Goal: Information Seeking & Learning: Understand process/instructions

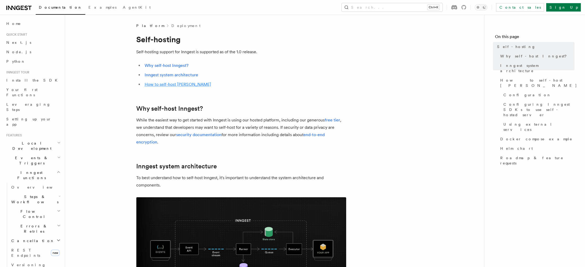
click at [166, 86] on link "How to self-host [PERSON_NAME]" at bounding box center [178, 84] width 66 height 5
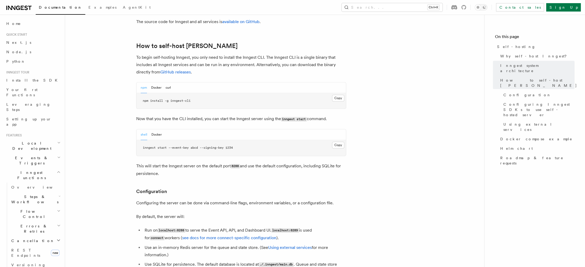
scroll to position [511, 0]
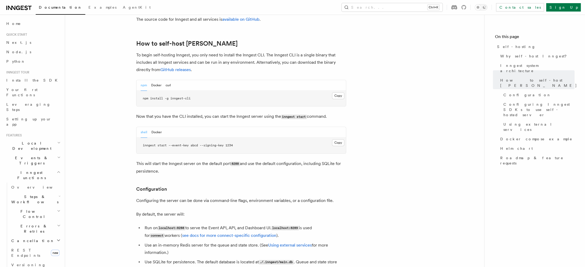
click at [549, 185] on nav "On this page Self-hosting Why self-host [PERSON_NAME]? Inngest system architect…" at bounding box center [534, 141] width 101 height 253
click at [525, 102] on span "Configuring Inngest SDKs to use self-hosted server" at bounding box center [538, 110] width 71 height 16
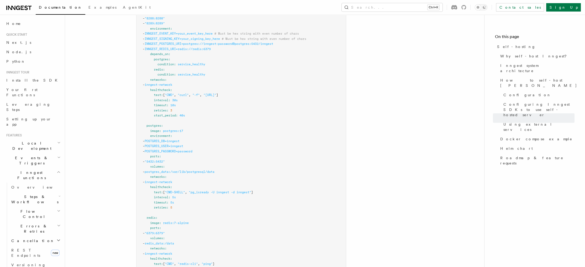
scroll to position [1466, 0]
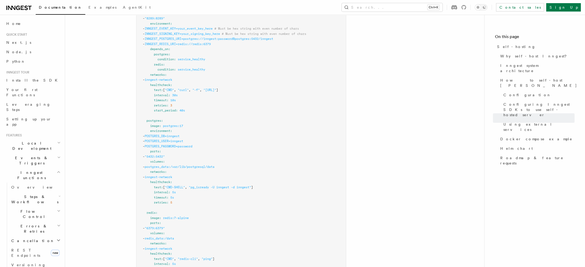
click at [539, 178] on nav "On this page Self-hosting Why self-host [PERSON_NAME]? Inngest system architect…" at bounding box center [534, 141] width 101 height 253
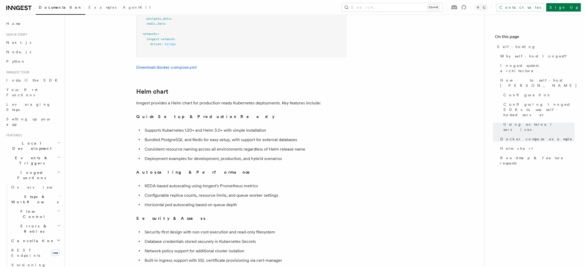
scroll to position [0, 0]
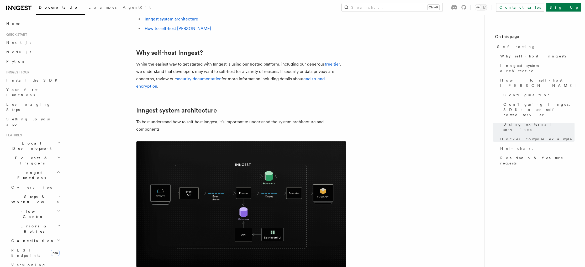
drag, startPoint x: 406, startPoint y: 202, endPoint x: 351, endPoint y: 21, distance: 188.8
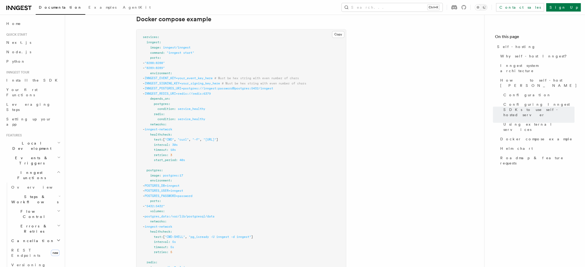
scroll to position [1417, 0]
click at [548, 204] on nav "On this page Self-hosting Why self-host [PERSON_NAME]? Inngest system architect…" at bounding box center [534, 141] width 101 height 253
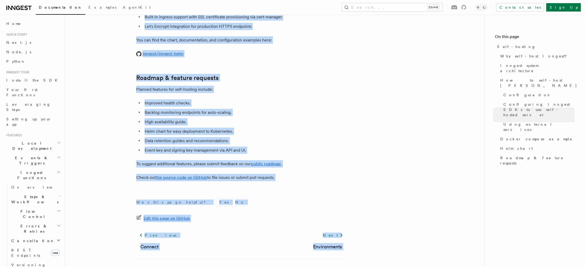
scroll to position [1990, 0]
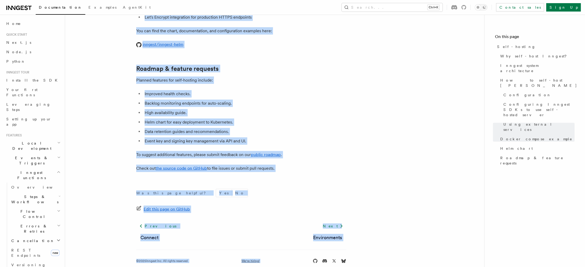
drag, startPoint x: 134, startPoint y: 37, endPoint x: 287, endPoint y: 163, distance: 198.2
copy article "Self-hosting Self-hosting support for Inngest is supported as of the 1.0 releas…"
